Goal: Task Accomplishment & Management: Manage account settings

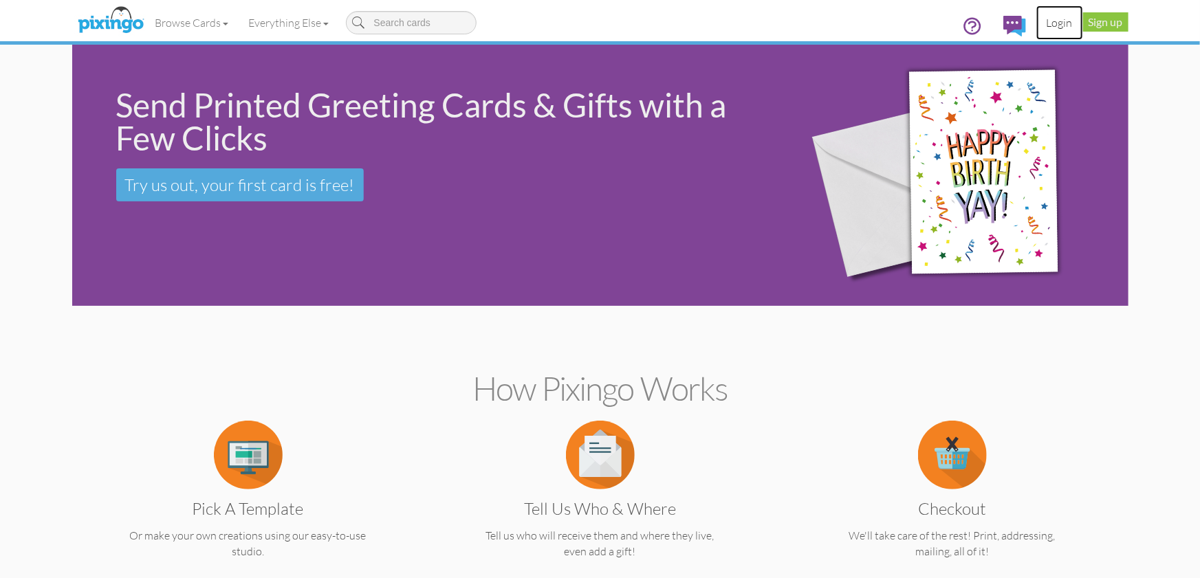
click at [1057, 21] on link "Login" at bounding box center [1059, 23] width 47 height 34
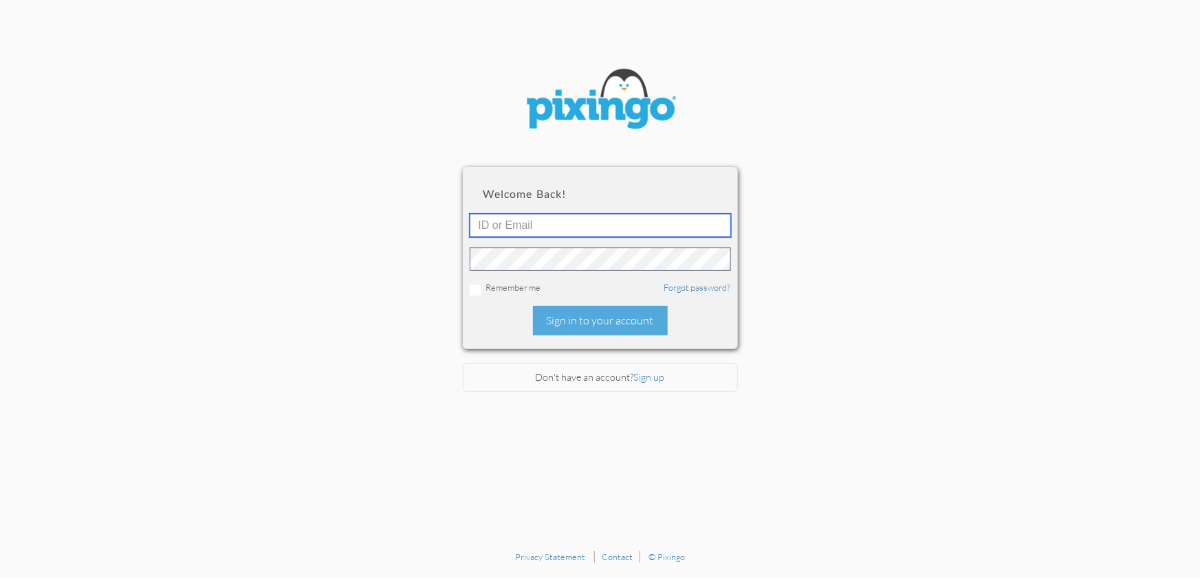
type input "1644"
click at [592, 328] on div "Sign in to your account" at bounding box center [600, 321] width 135 height 30
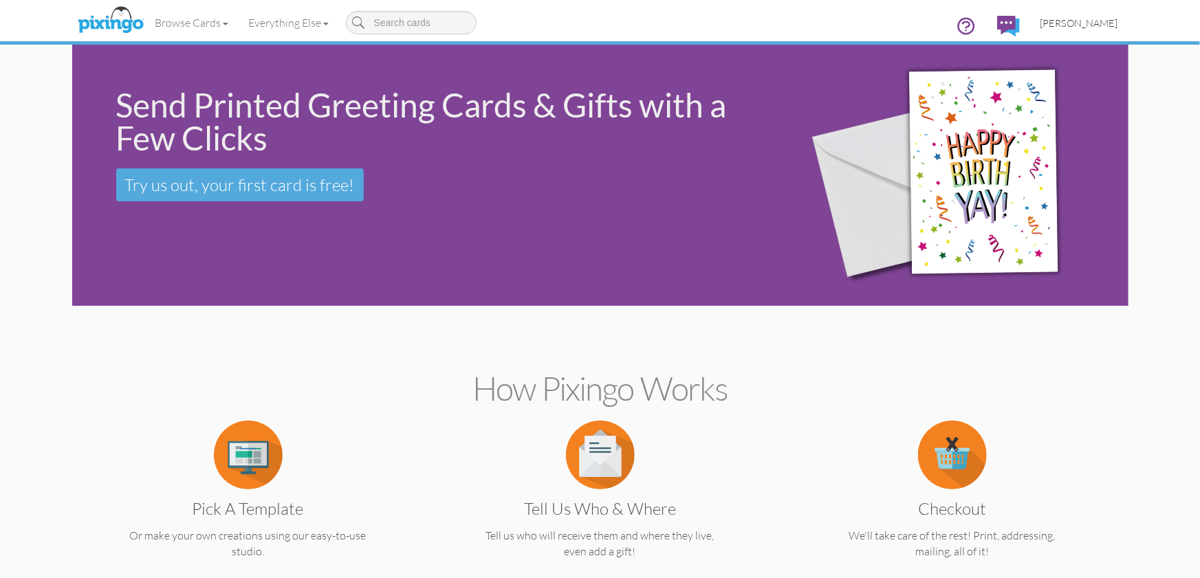
click at [1096, 22] on span "[PERSON_NAME]" at bounding box center [1079, 23] width 78 height 12
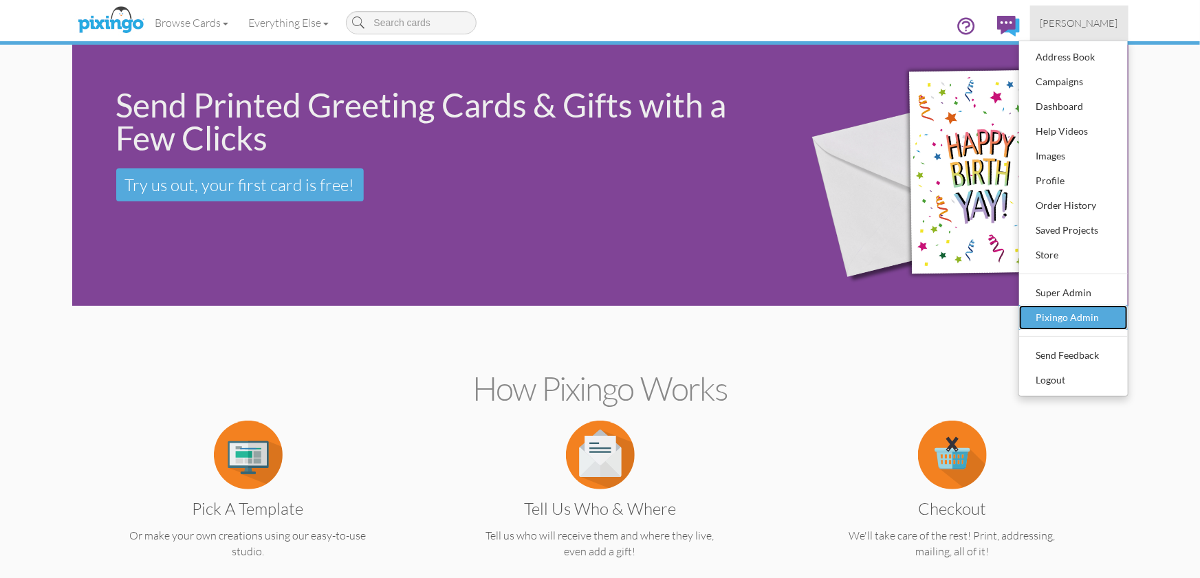
click at [1075, 320] on div "Pixingo Admin" at bounding box center [1073, 317] width 81 height 21
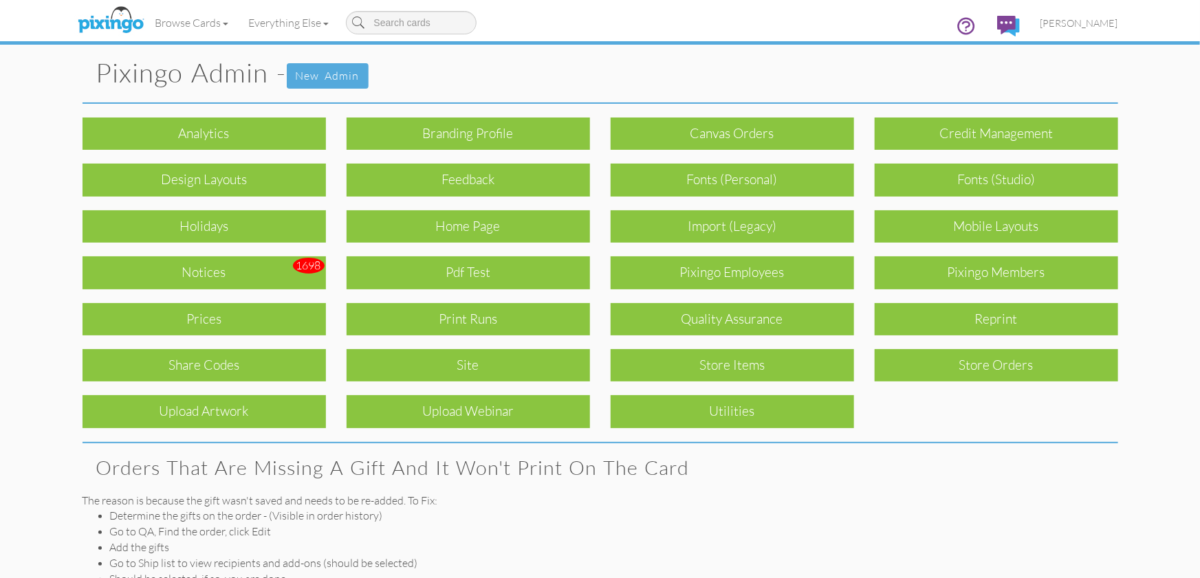
click at [241, 268] on div "Notices" at bounding box center [204, 272] width 243 height 32
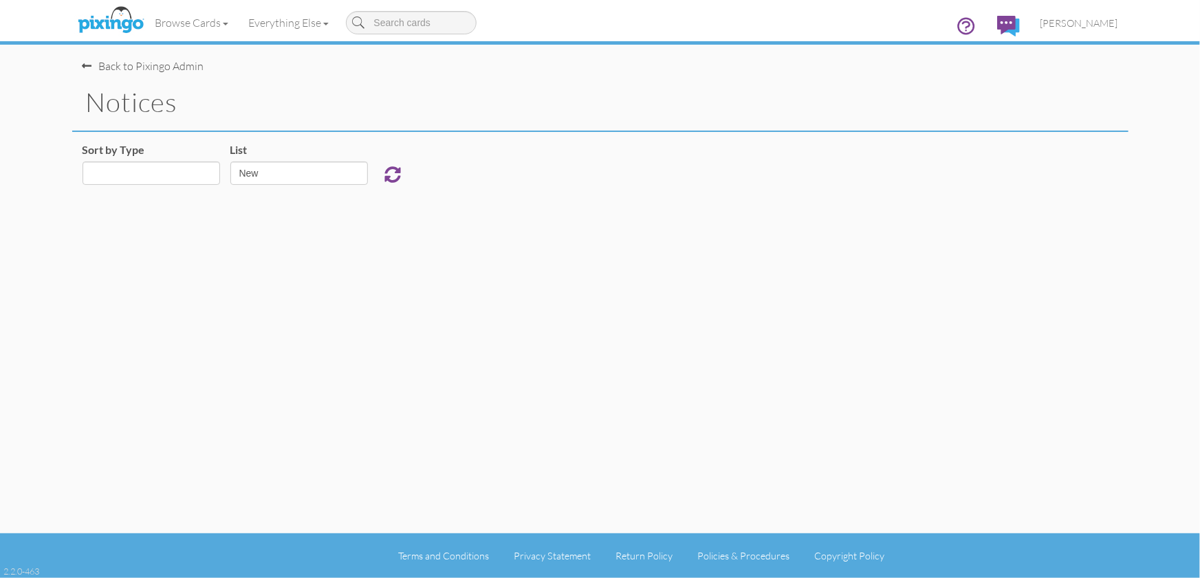
select select "object:927"
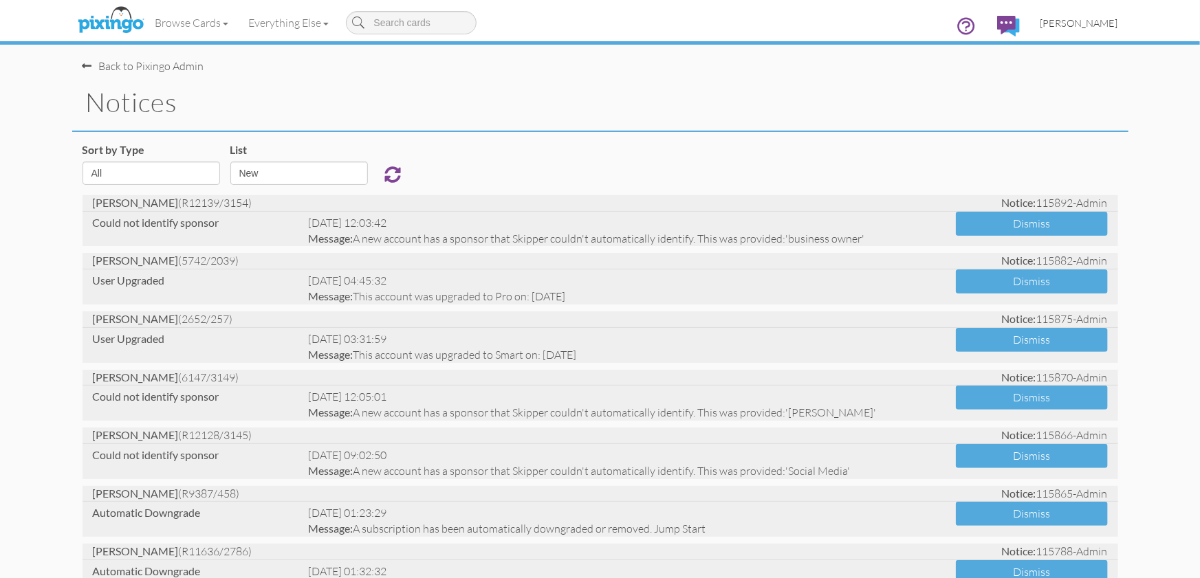
click at [1096, 23] on span "[PERSON_NAME]" at bounding box center [1079, 23] width 78 height 12
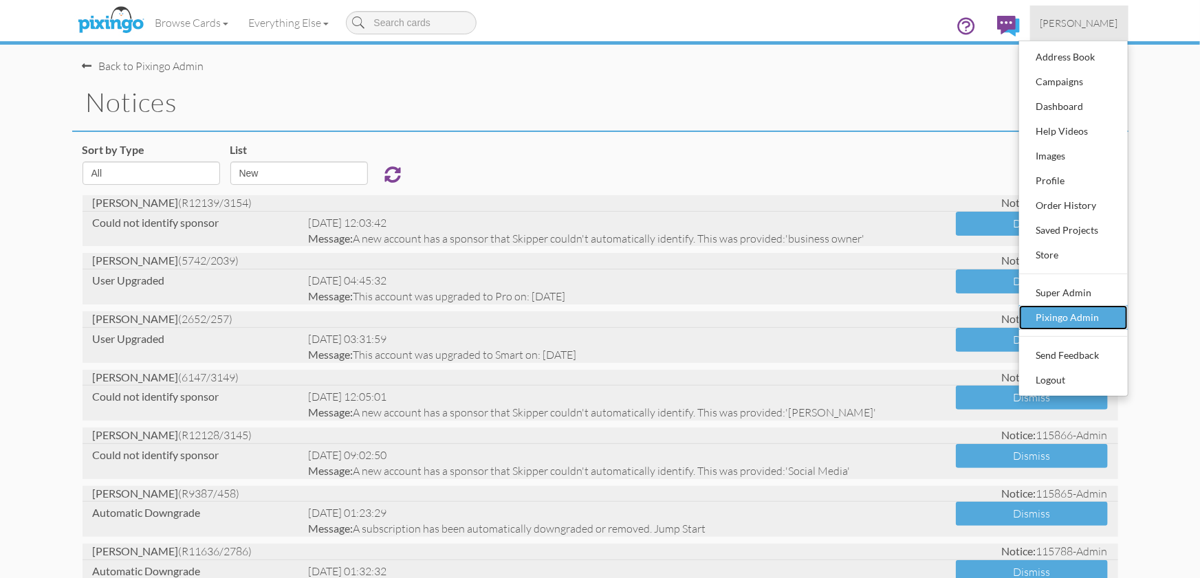
click at [1079, 310] on div "Pixingo Admin" at bounding box center [1073, 317] width 81 height 21
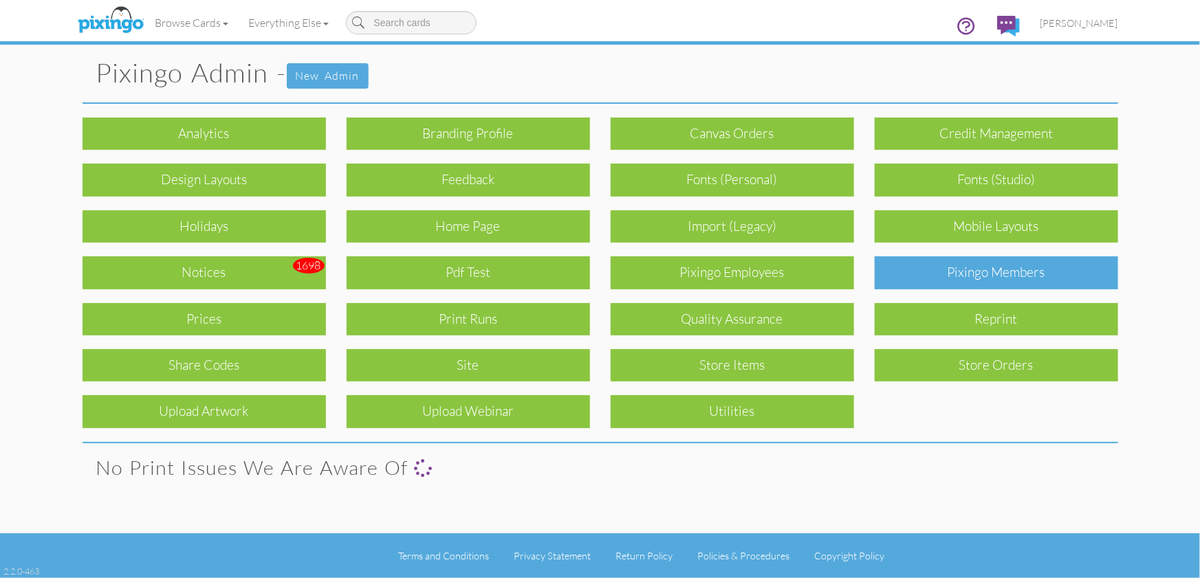
click at [1020, 282] on div "Pixingo Members" at bounding box center [996, 272] width 243 height 32
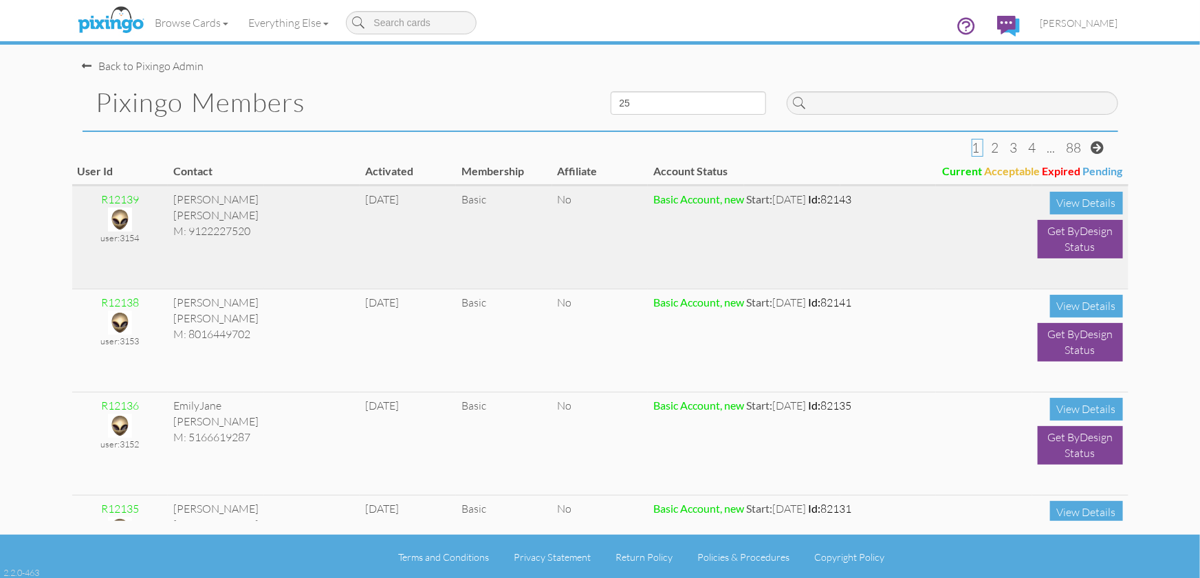
click at [125, 222] on img at bounding box center [120, 220] width 24 height 24
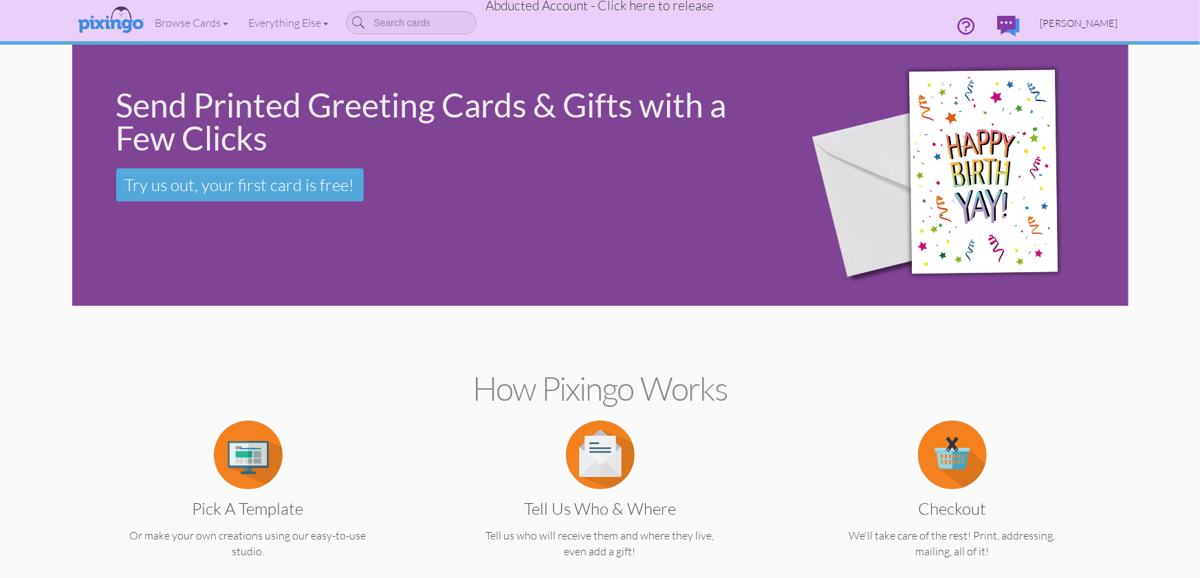
click at [1100, 26] on span "[PERSON_NAME]" at bounding box center [1079, 23] width 78 height 12
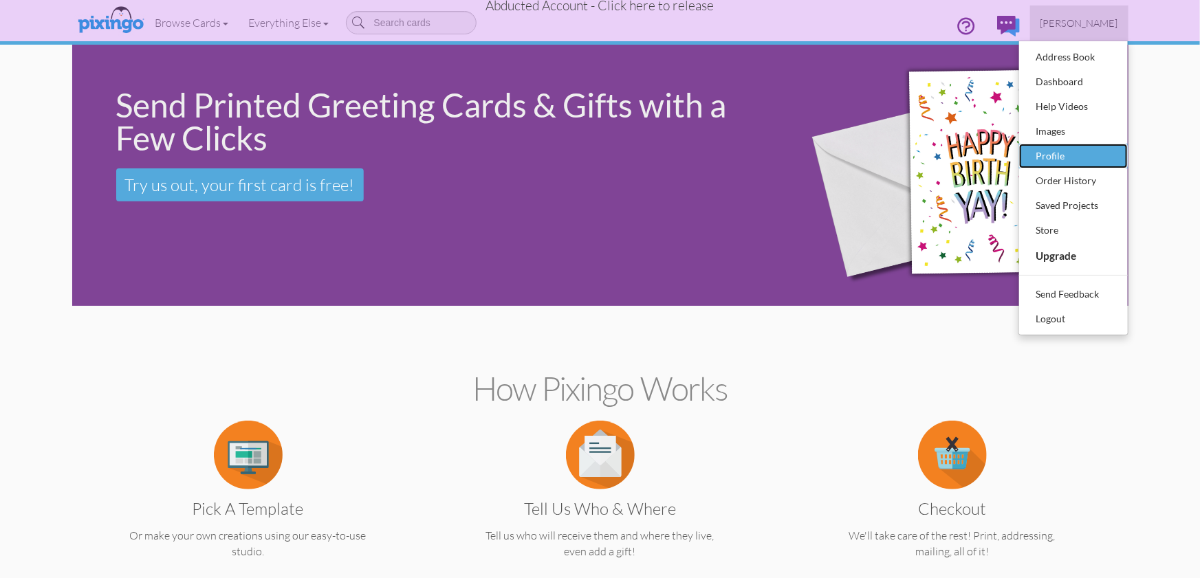
click at [1055, 159] on div "Profile" at bounding box center [1073, 156] width 81 height 21
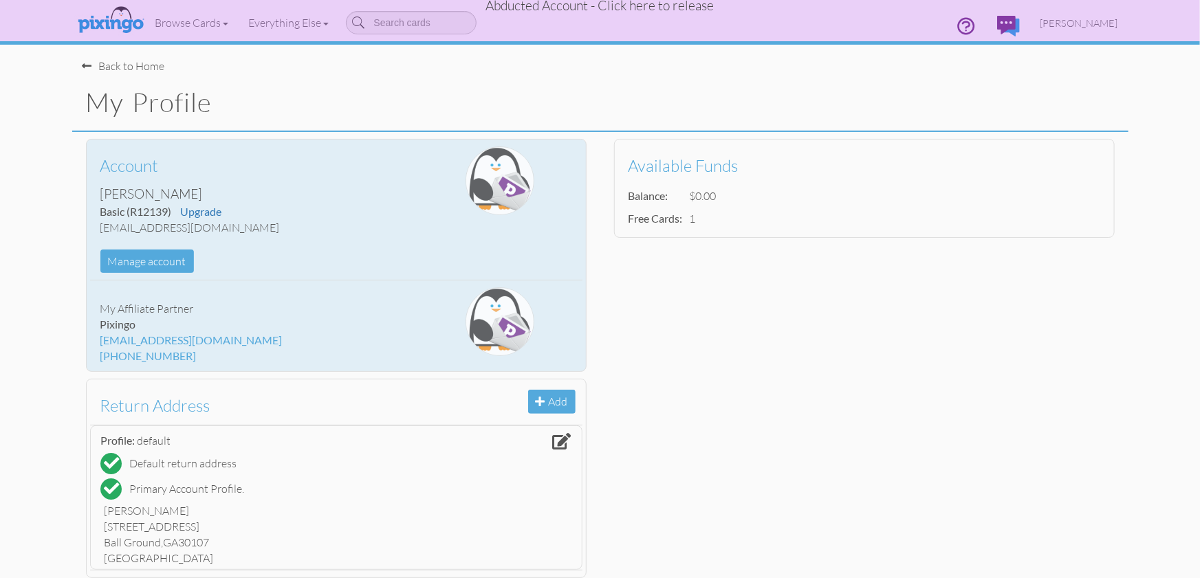
drag, startPoint x: 102, startPoint y: 230, endPoint x: 287, endPoint y: 229, distance: 184.9
click at [287, 229] on div "[EMAIL_ADDRESS][DOMAIN_NAME]" at bounding box center [253, 228] width 307 height 16
copy div "[EMAIL_ADDRESS][DOMAIN_NAME]"
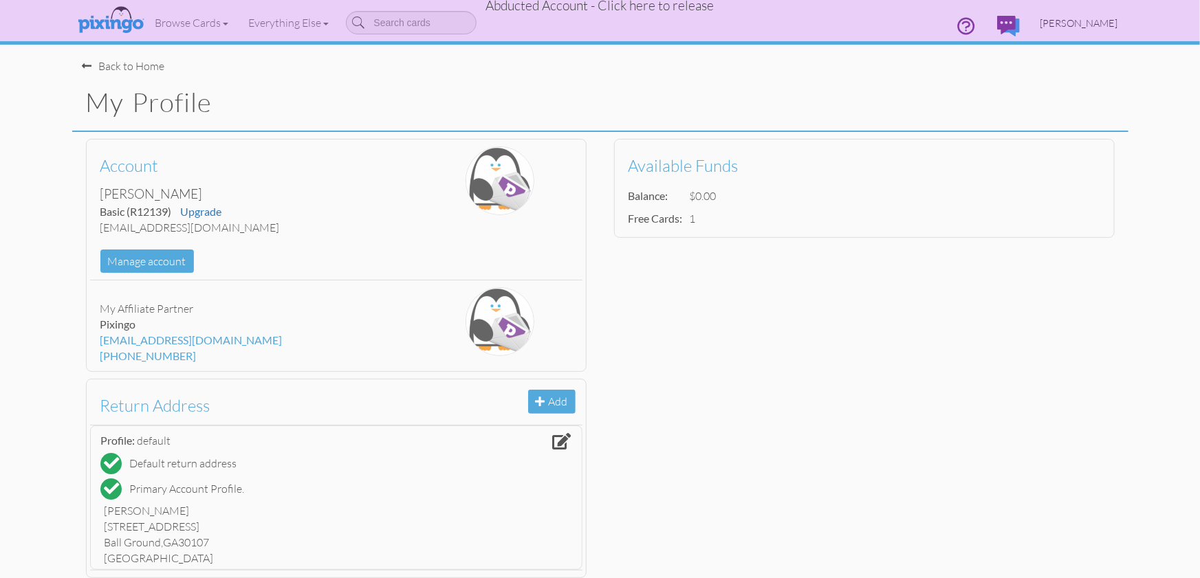
click at [1081, 27] on span "[PERSON_NAME]" at bounding box center [1079, 23] width 78 height 12
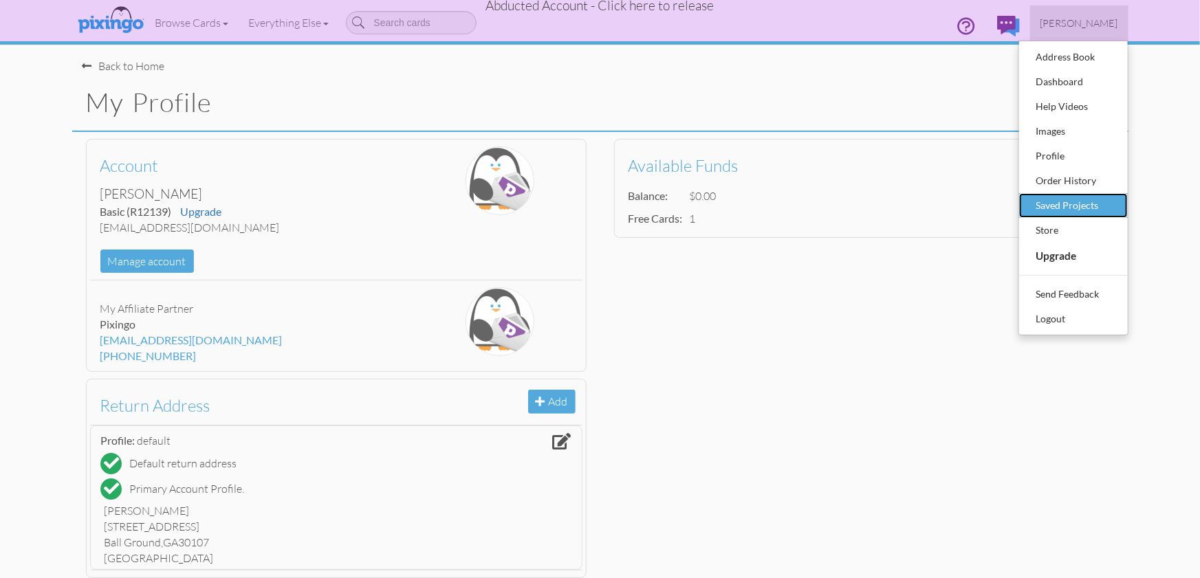
click at [1086, 202] on div "Saved Projects" at bounding box center [1073, 205] width 81 height 21
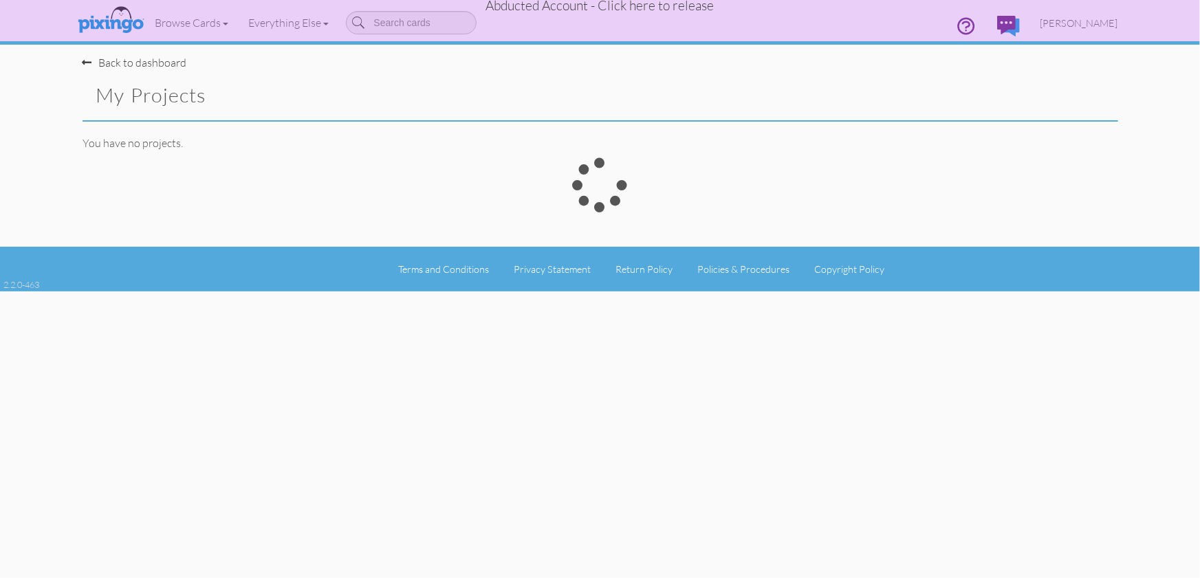
click at [682, 12] on span "Abducted Account - Click here to release" at bounding box center [600, 5] width 228 height 17
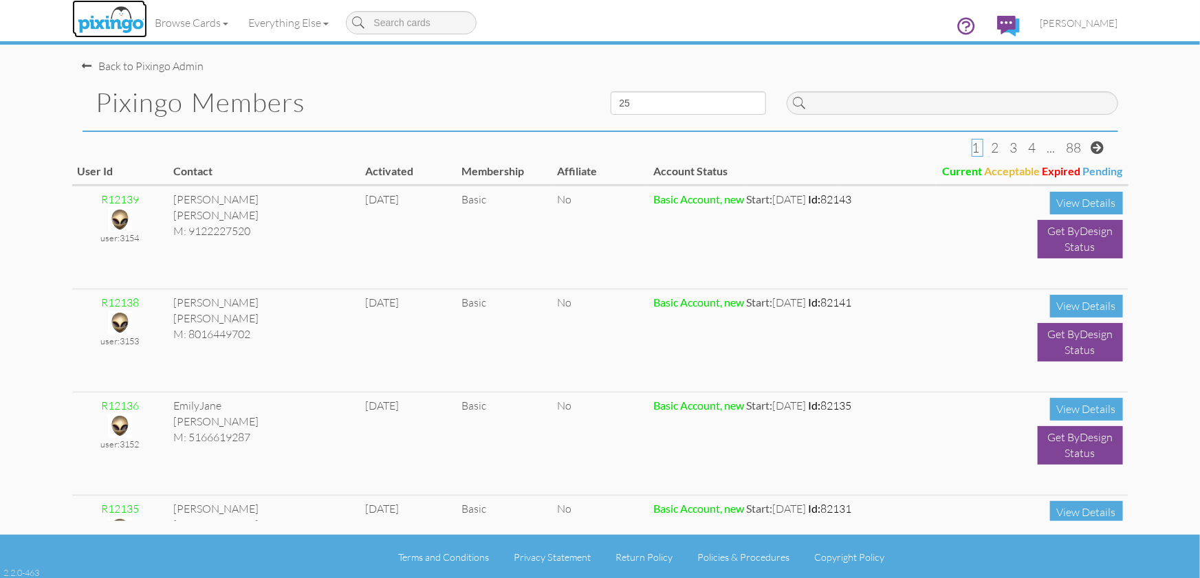
click at [122, 12] on img at bounding box center [110, 20] width 73 height 34
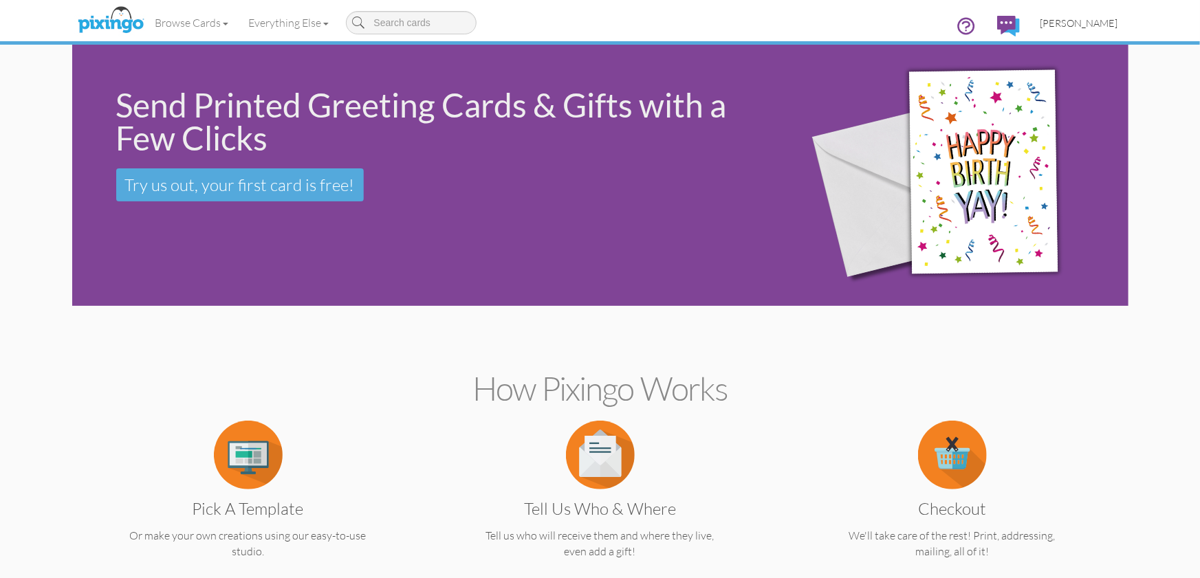
click at [1084, 20] on span "[PERSON_NAME]" at bounding box center [1079, 23] width 78 height 12
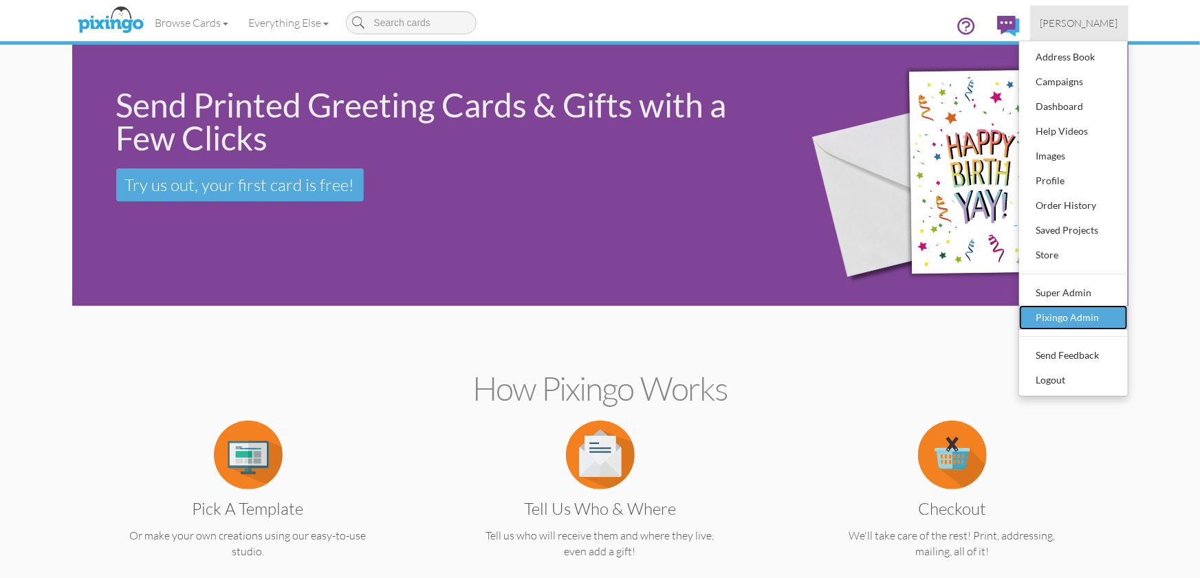
click at [1068, 313] on div "Pixingo Admin" at bounding box center [1073, 317] width 81 height 21
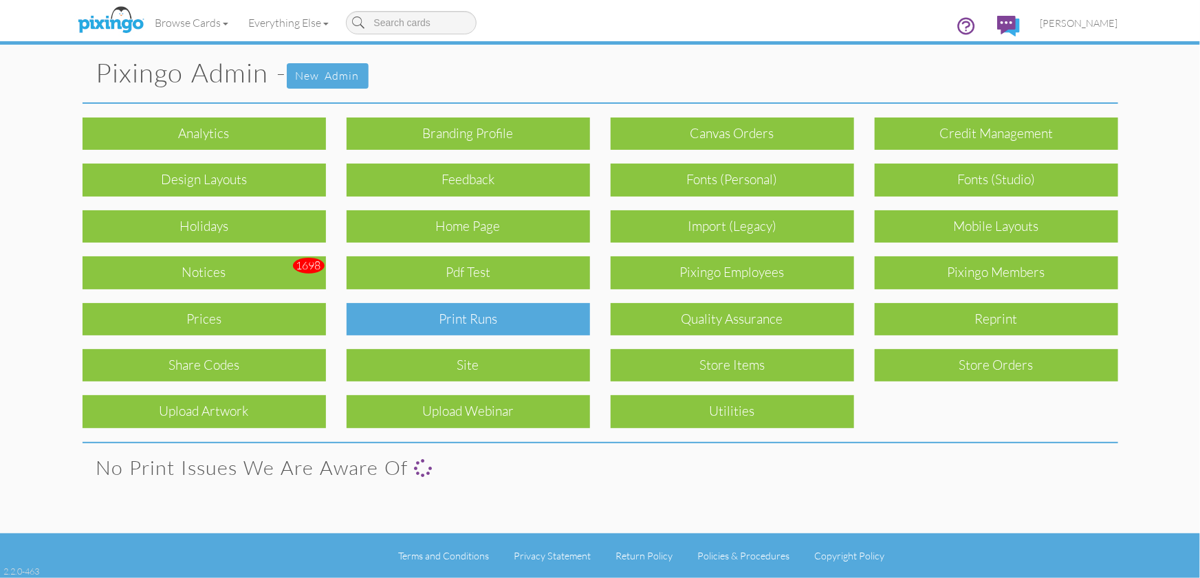
click at [518, 329] on div "Print Runs" at bounding box center [468, 319] width 243 height 32
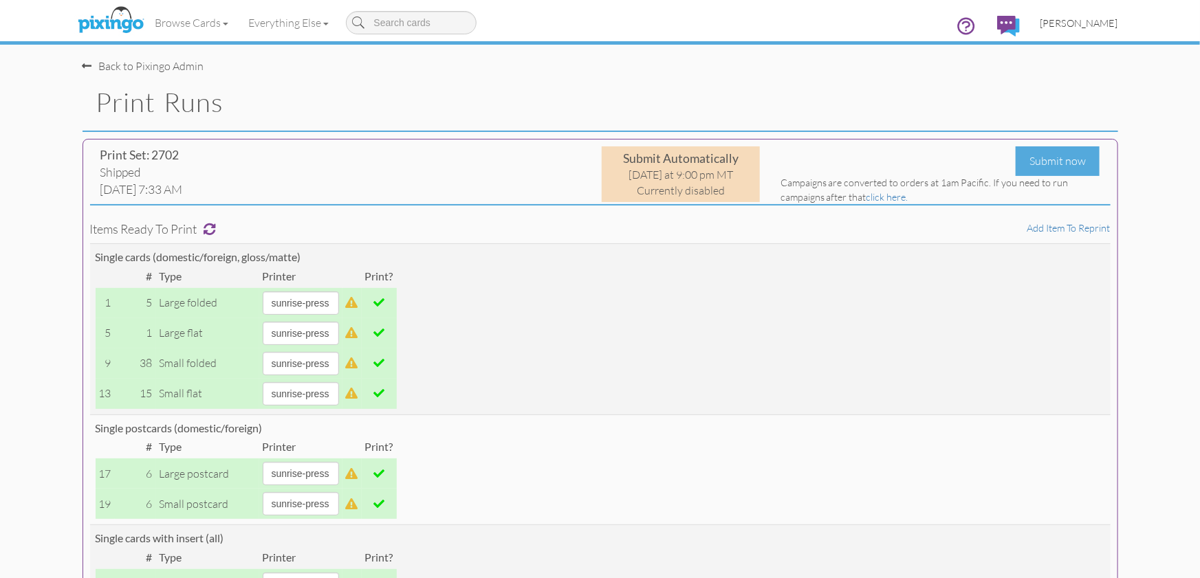
click at [1090, 23] on span "[PERSON_NAME]" at bounding box center [1079, 23] width 78 height 12
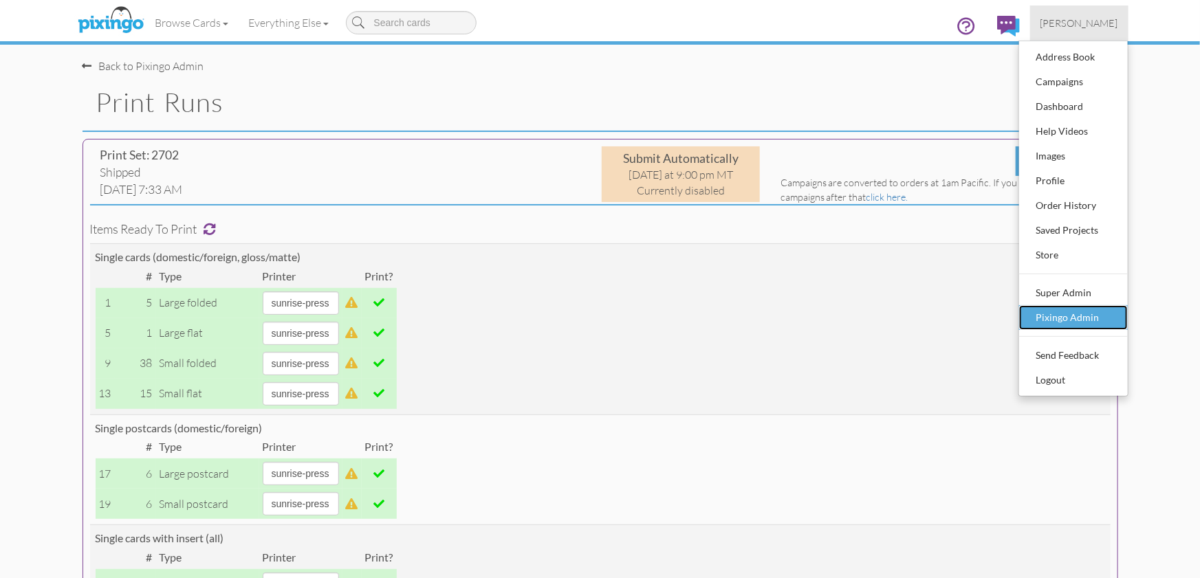
click at [1073, 315] on div "Pixingo Admin" at bounding box center [1073, 317] width 81 height 21
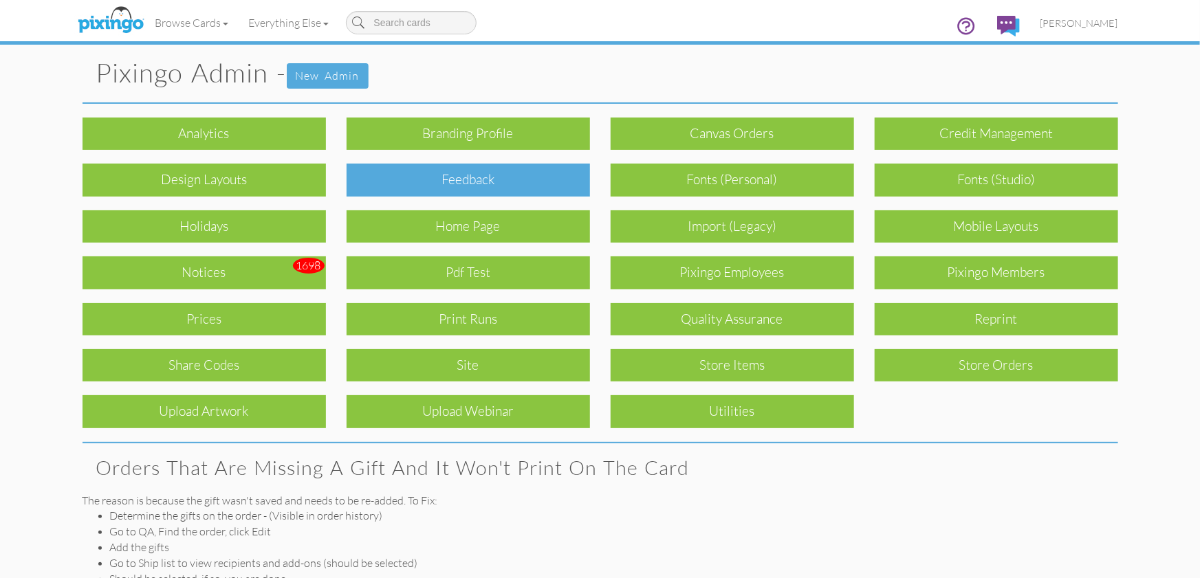
click at [535, 184] on div "Feedback" at bounding box center [468, 180] width 243 height 32
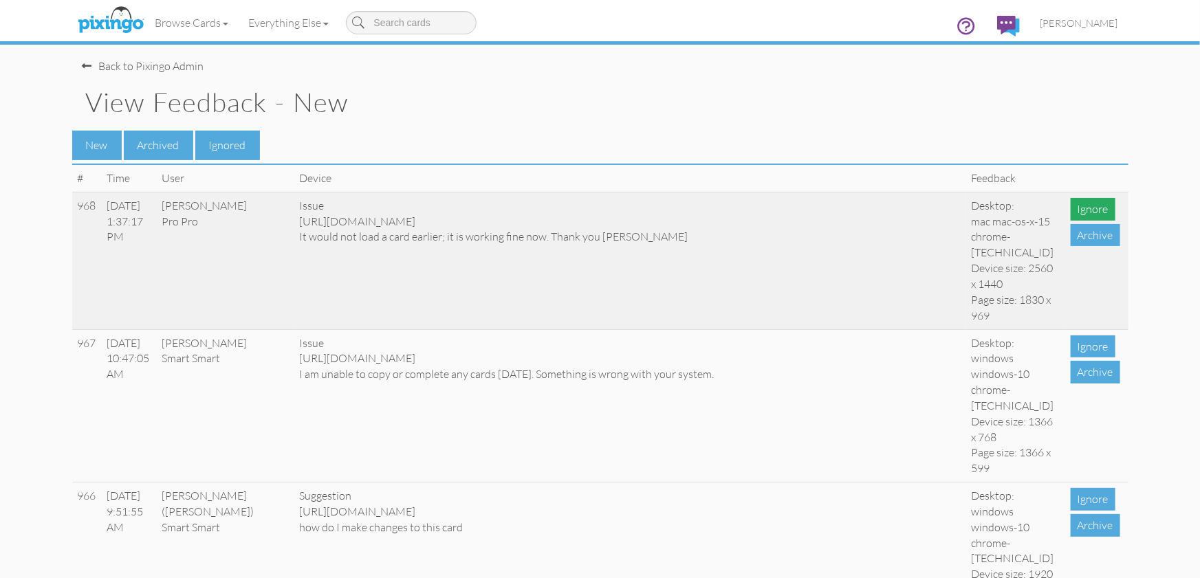
click at [1094, 210] on div "Ignore" at bounding box center [1092, 209] width 45 height 23
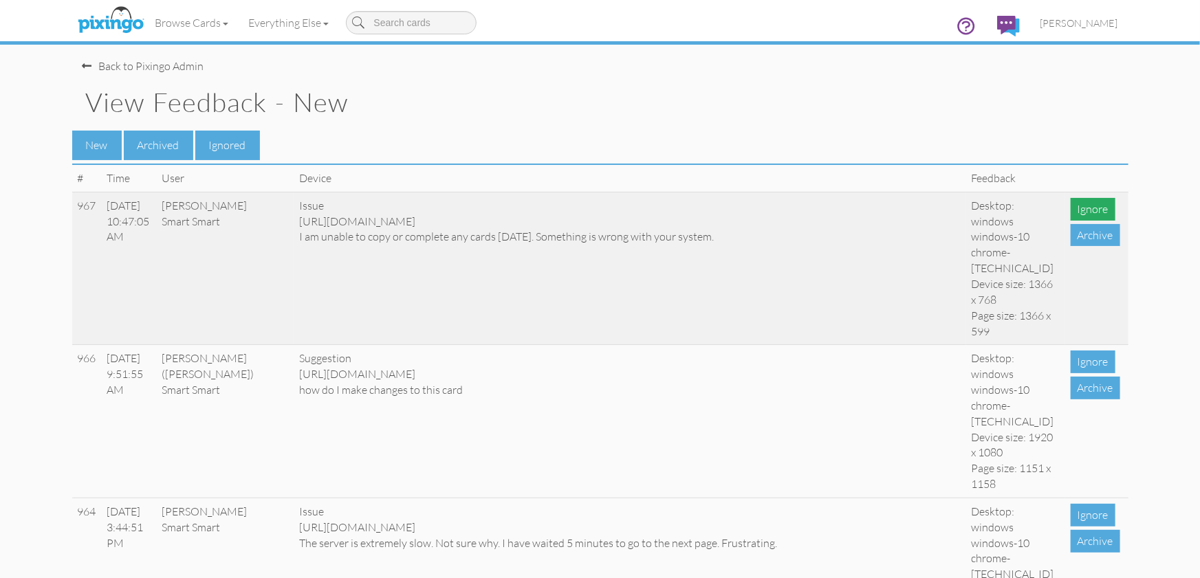
click at [1096, 210] on div "Ignore" at bounding box center [1092, 209] width 45 height 23
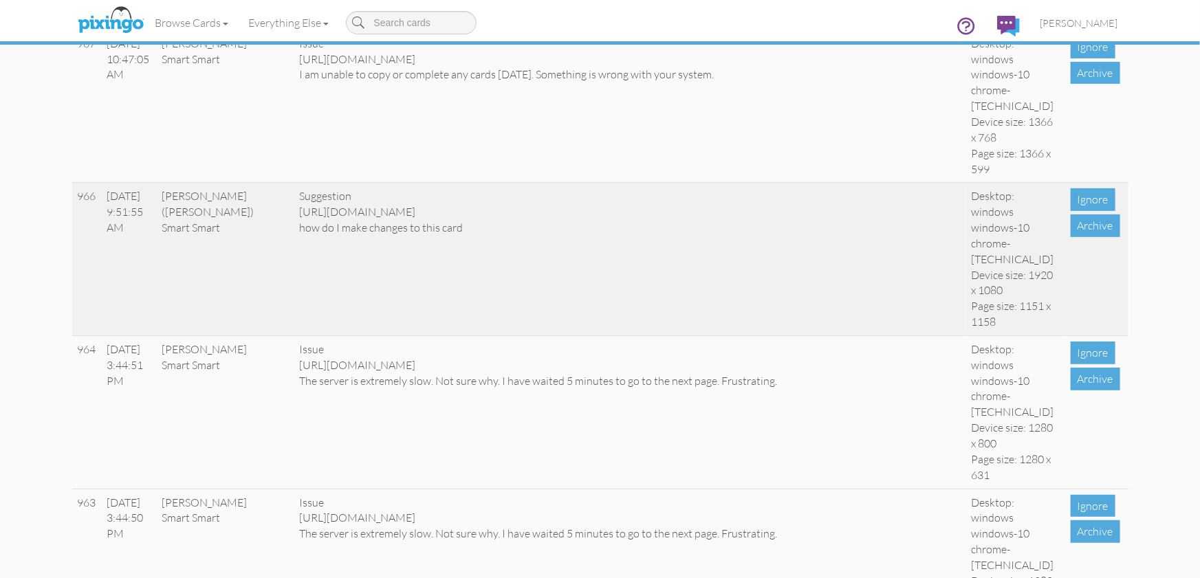
scroll to position [163, 0]
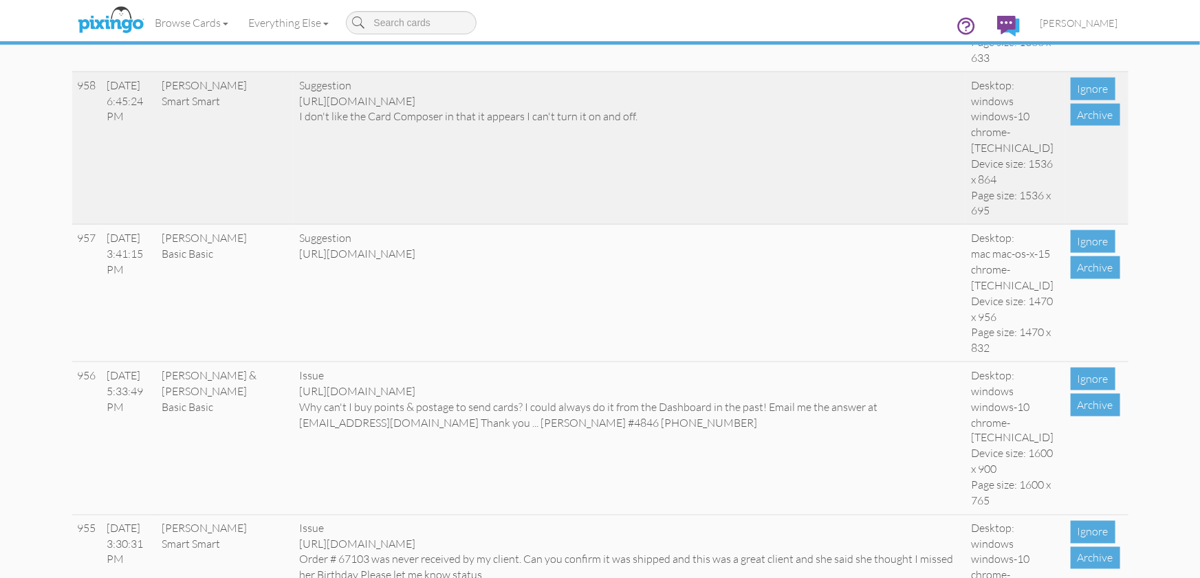
scroll to position [882, 0]
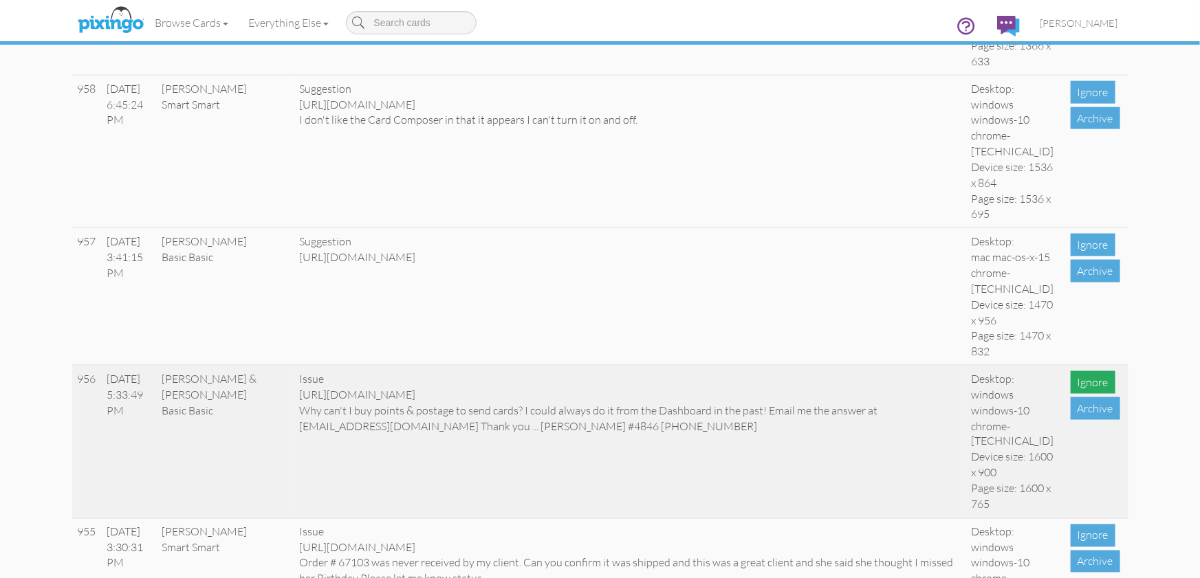
click at [1090, 393] on div "Ignore" at bounding box center [1092, 382] width 45 height 23
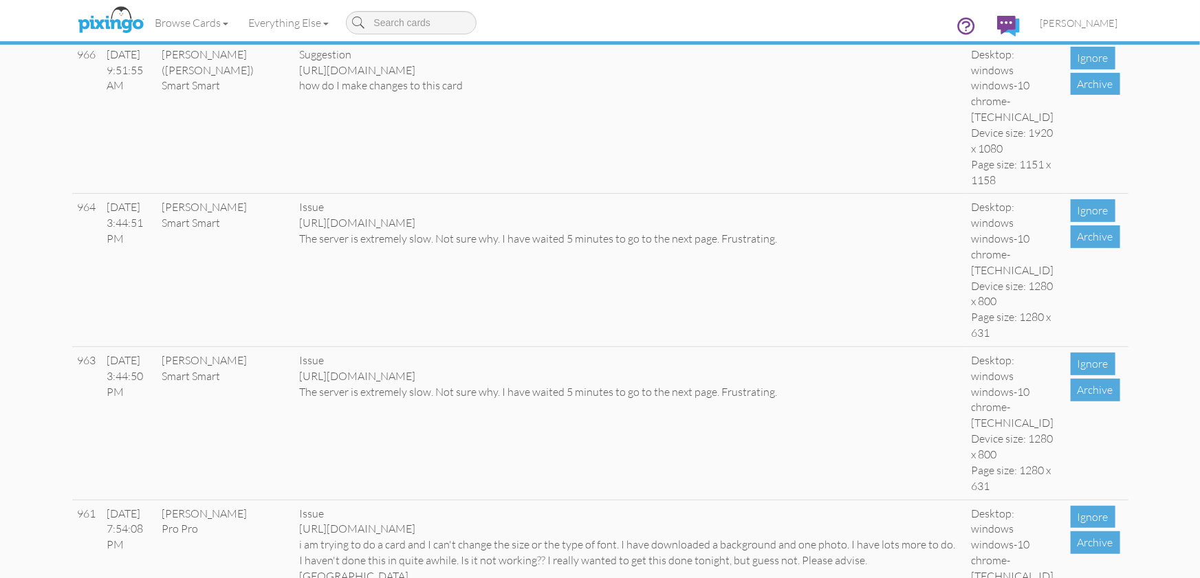
scroll to position [0, 0]
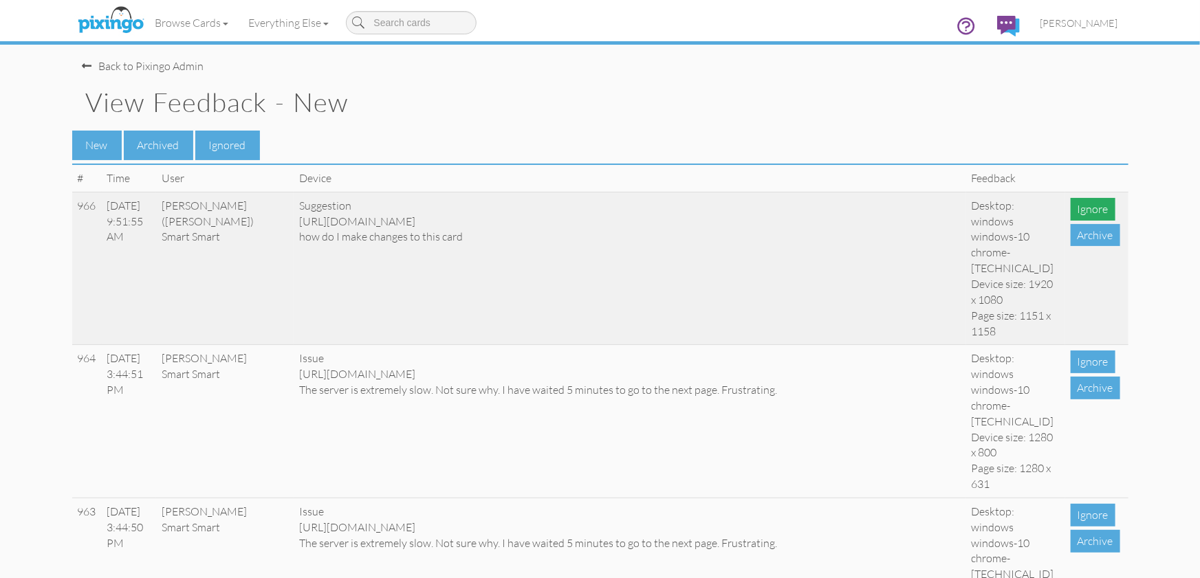
click at [1104, 208] on div "Ignore" at bounding box center [1092, 209] width 45 height 23
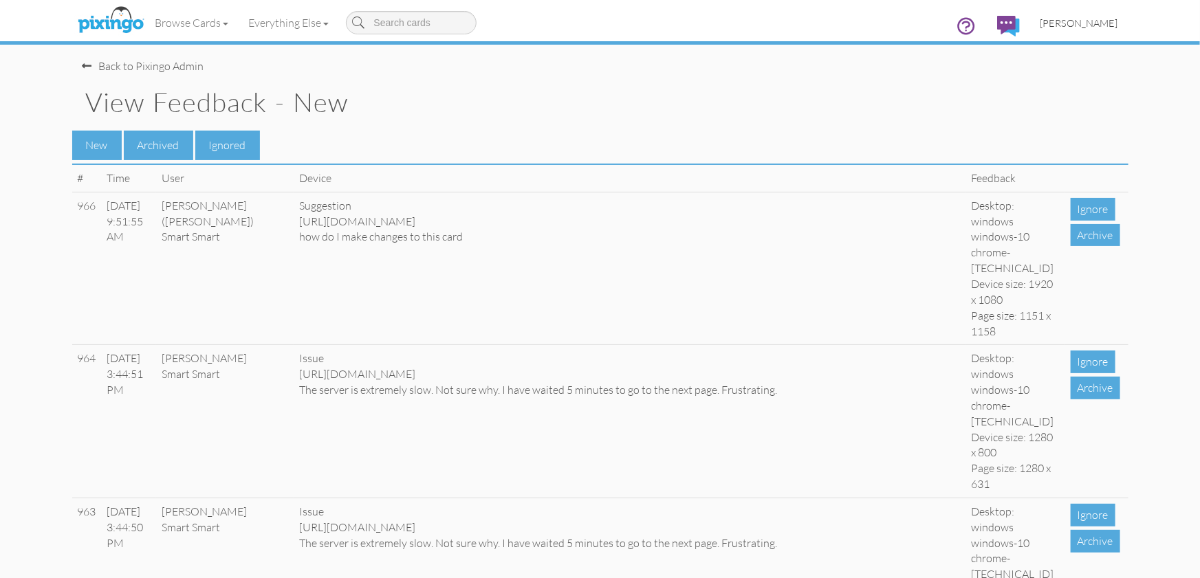
click at [1090, 23] on span "[PERSON_NAME]" at bounding box center [1079, 23] width 78 height 12
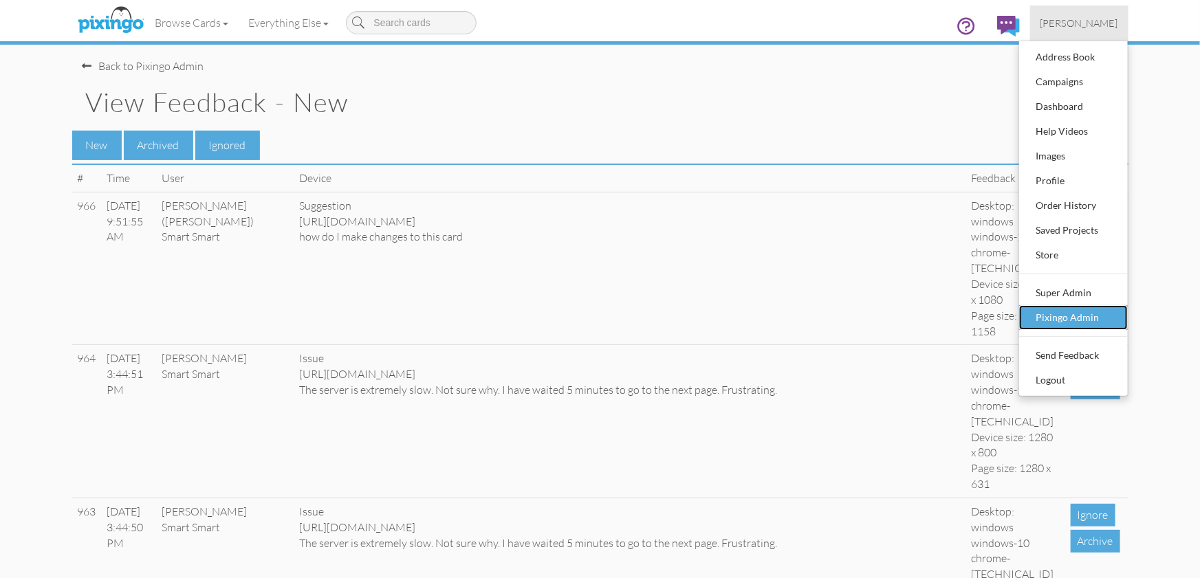
click at [1089, 321] on div "Pixingo Admin" at bounding box center [1073, 317] width 81 height 21
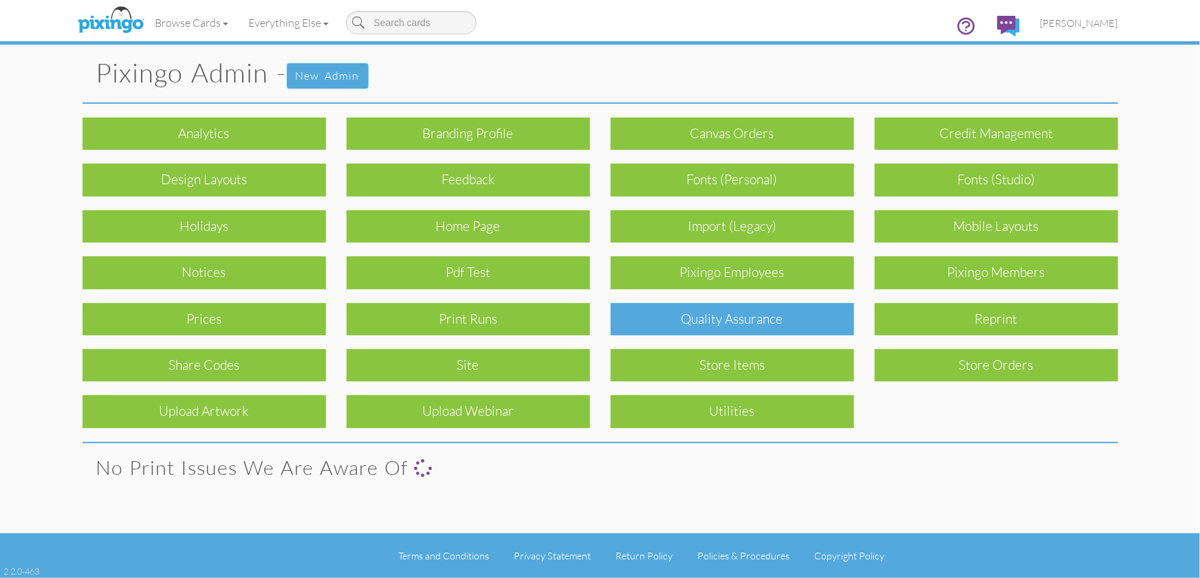
click at [781, 320] on div "Quality Assurance" at bounding box center [732, 319] width 243 height 32
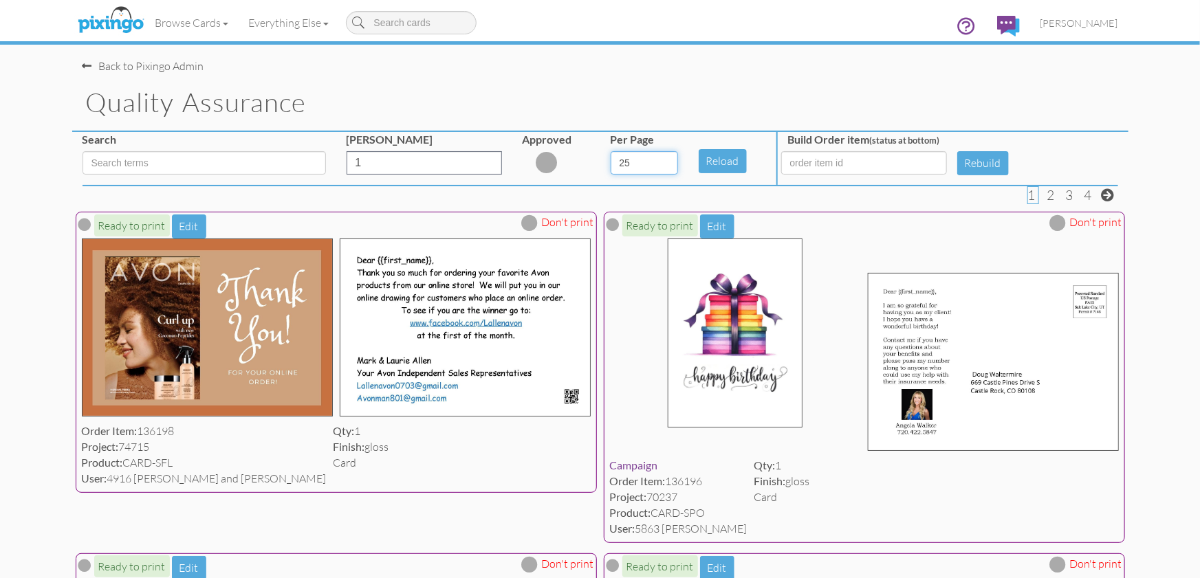
click at [663, 164] on select "5 10 25 50 100" at bounding box center [644, 162] width 67 height 23
select select "number:100"
click at [611, 151] on select "5 10 25 50 100" at bounding box center [644, 162] width 67 height 23
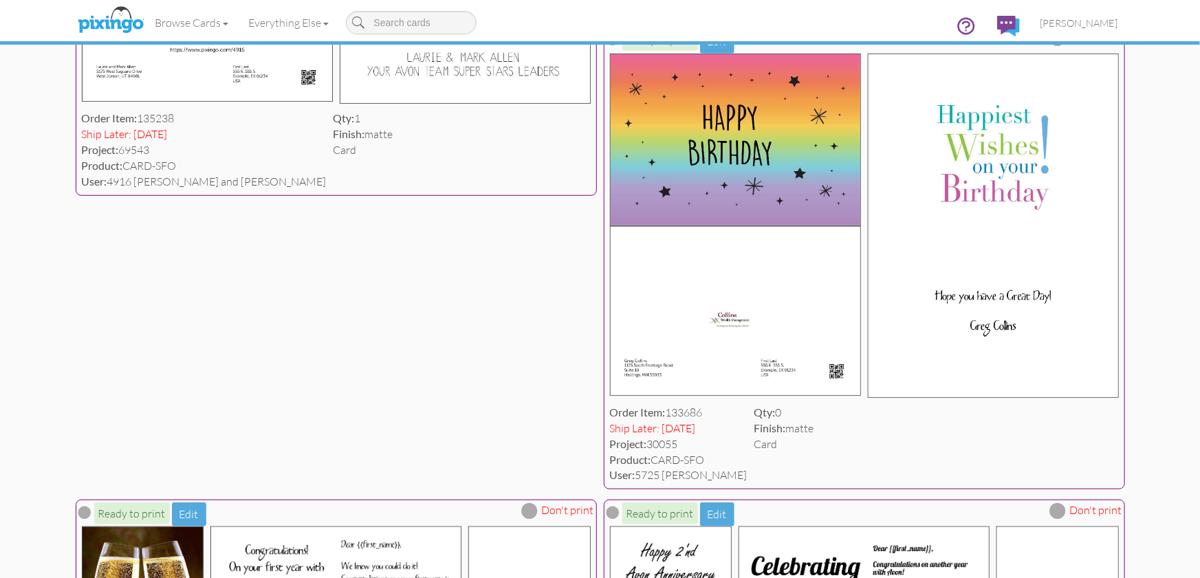
scroll to position [13621, 0]
